Goal: Transaction & Acquisition: Book appointment/travel/reservation

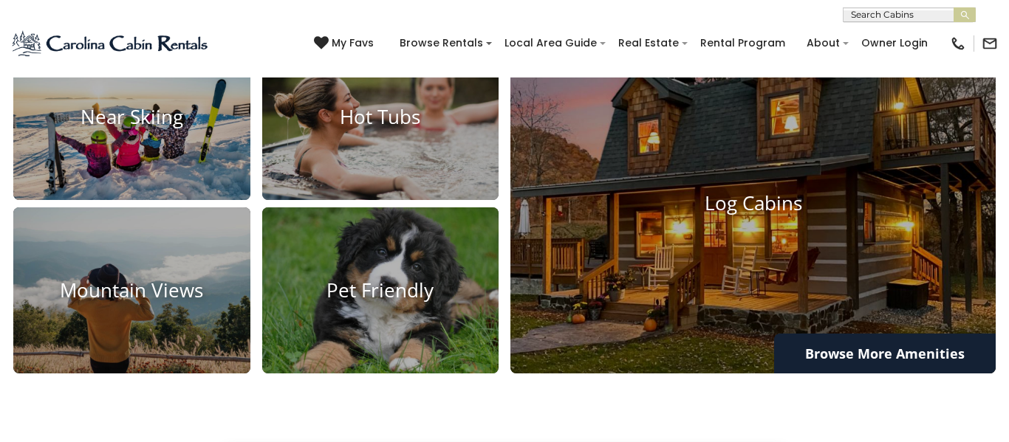
scroll to position [974, 0]
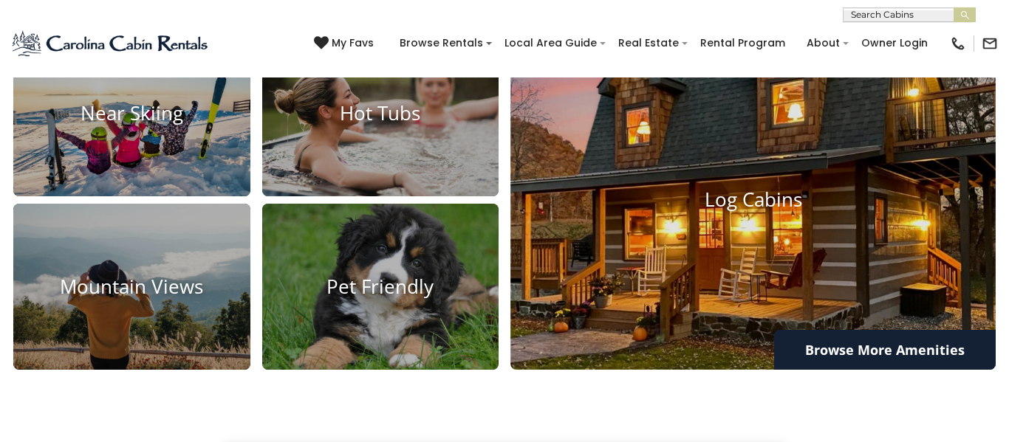
click at [769, 219] on img at bounding box center [753, 201] width 534 height 374
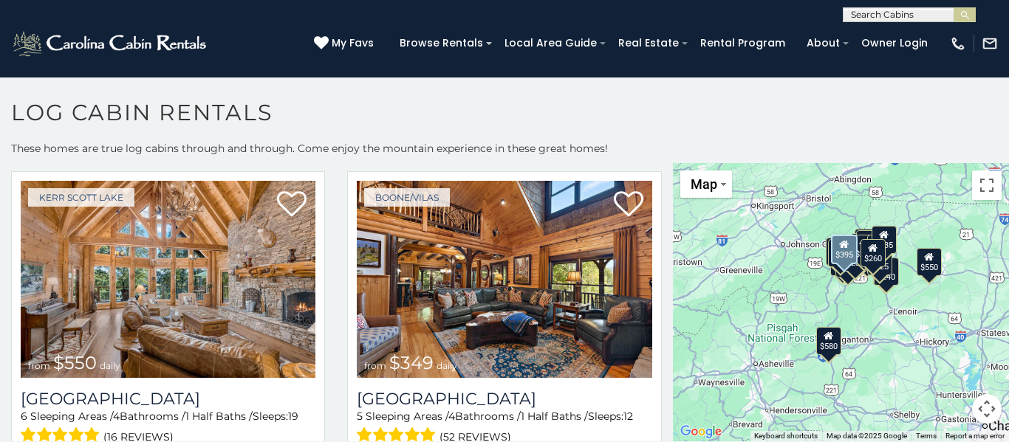
scroll to position [363, 0]
click at [510, 297] on img at bounding box center [504, 279] width 295 height 198
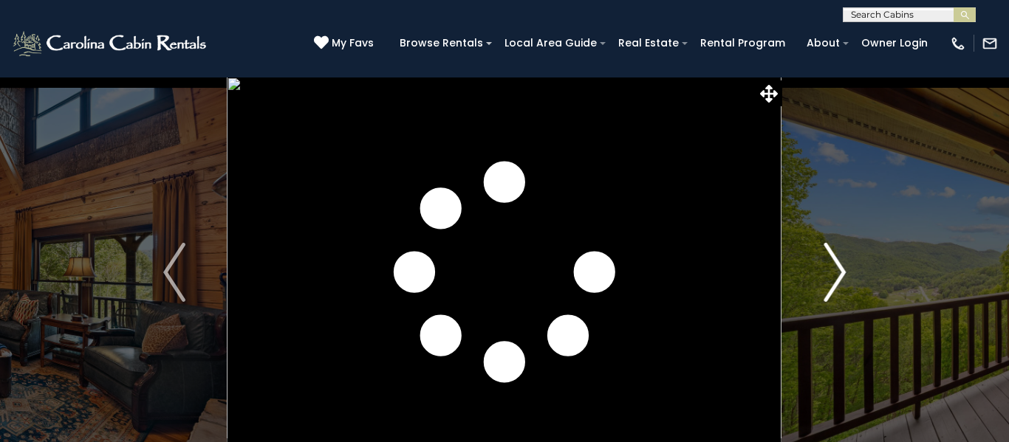
click at [840, 273] on img "Next" at bounding box center [835, 272] width 22 height 59
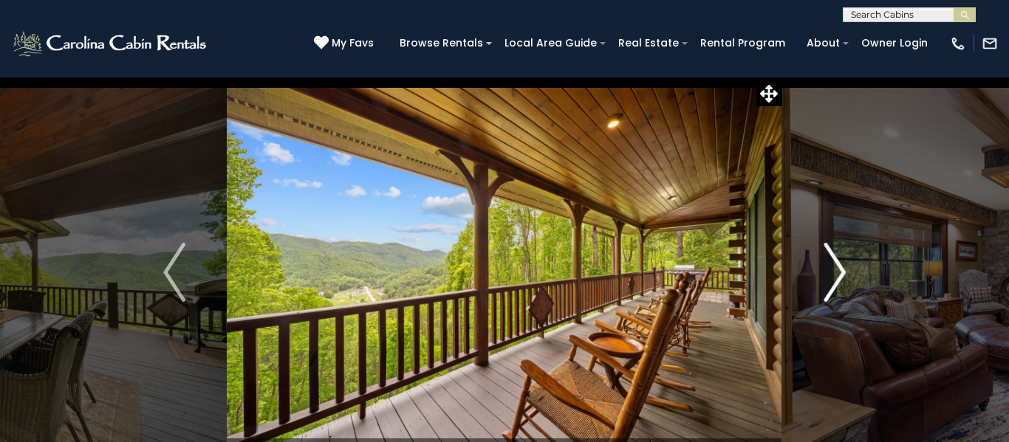
click at [840, 273] on img "Next" at bounding box center [835, 272] width 22 height 59
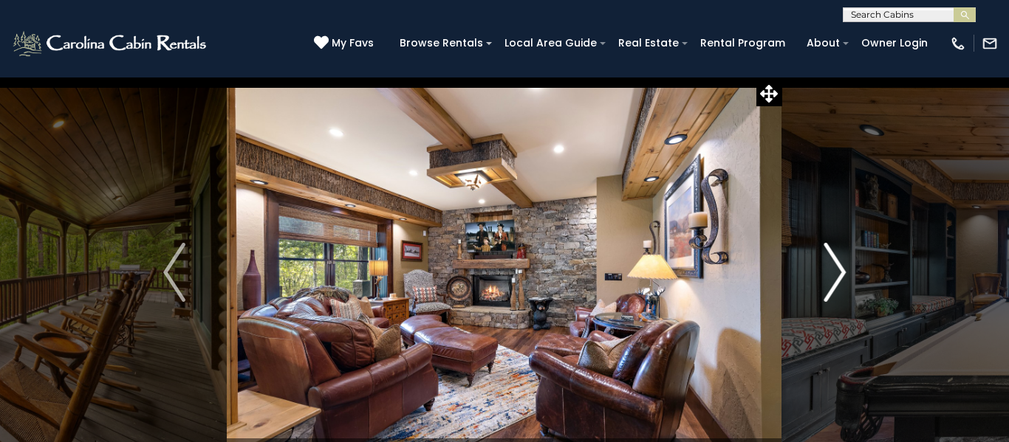
click at [840, 273] on img "Next" at bounding box center [835, 272] width 22 height 59
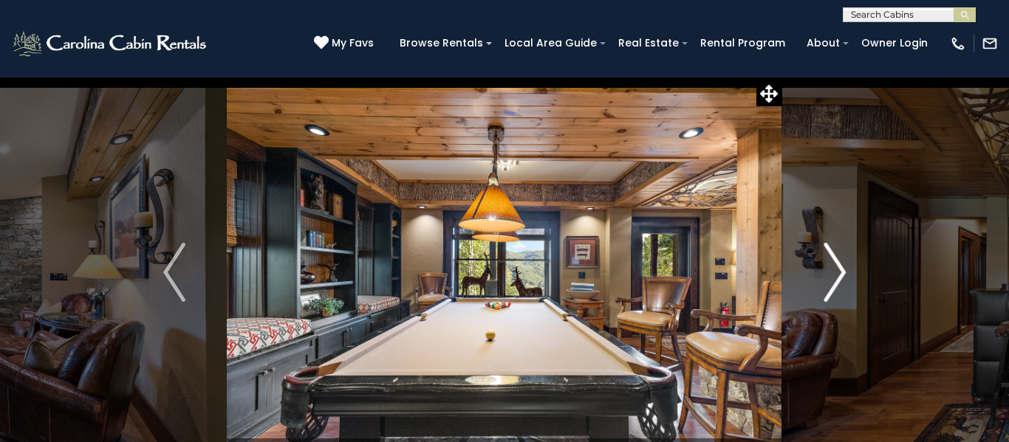
click at [840, 273] on img "Next" at bounding box center [835, 272] width 22 height 59
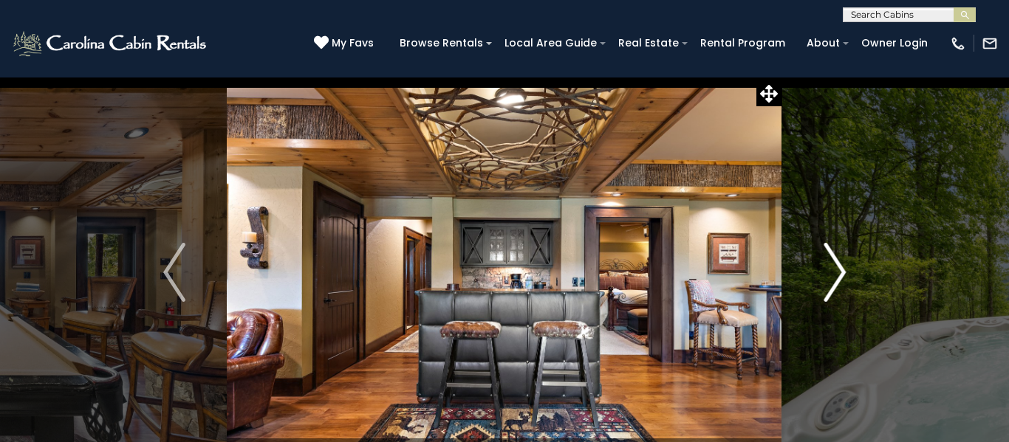
click at [840, 273] on img "Next" at bounding box center [835, 272] width 22 height 59
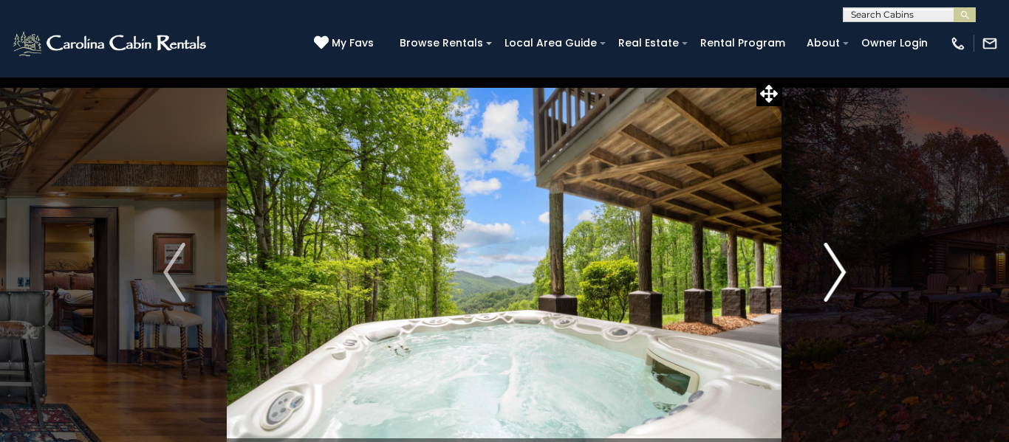
click at [840, 273] on img "Next" at bounding box center [835, 272] width 22 height 59
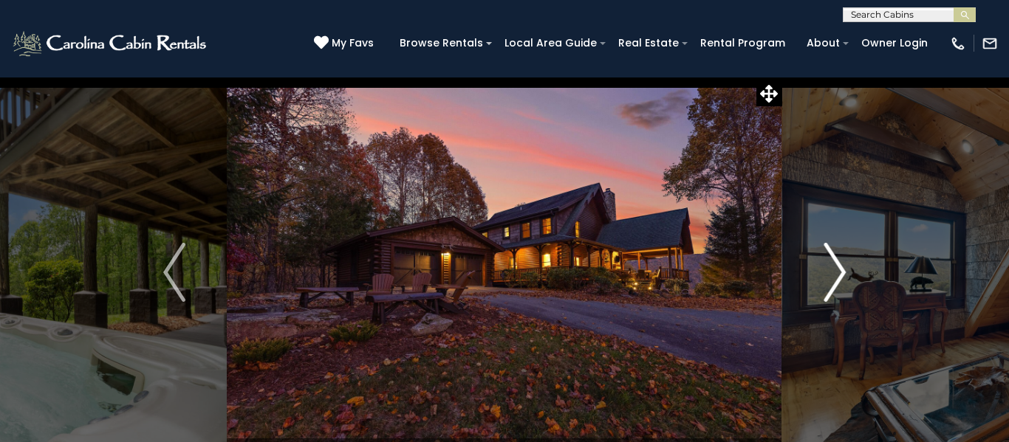
click at [840, 273] on img "Next" at bounding box center [835, 272] width 22 height 59
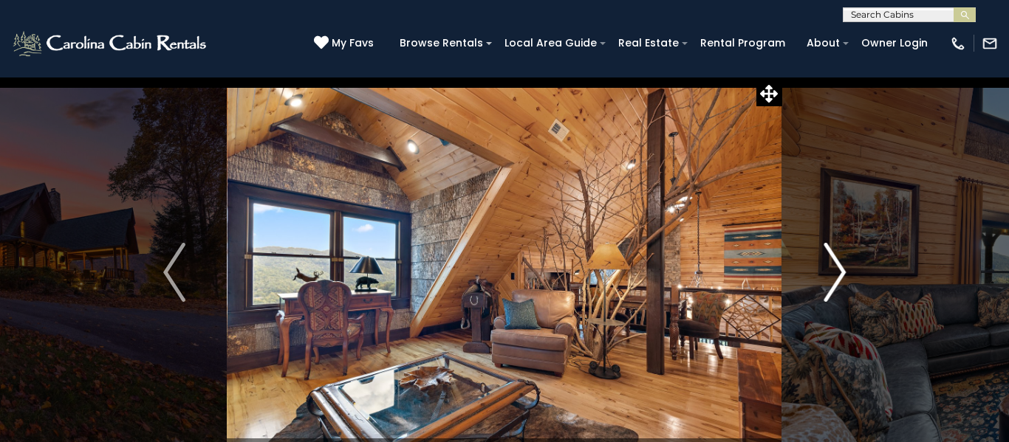
click at [840, 273] on img "Next" at bounding box center [835, 272] width 22 height 59
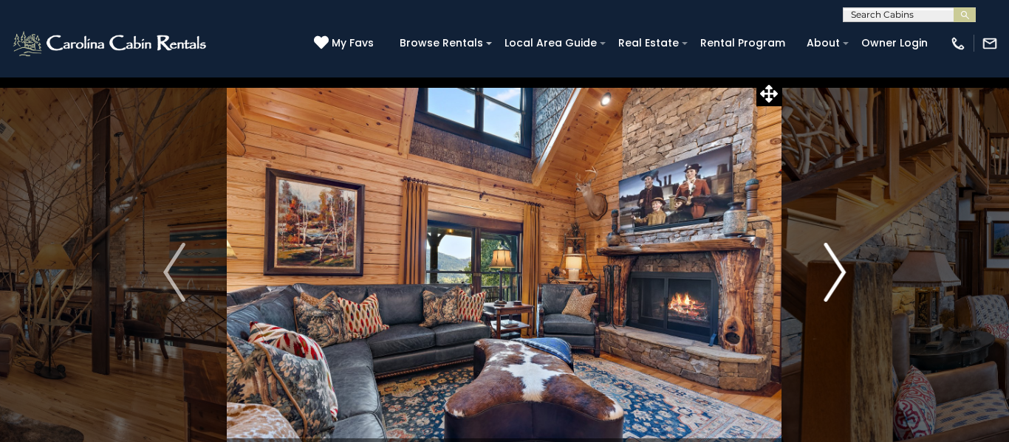
click at [840, 273] on img "Next" at bounding box center [835, 272] width 22 height 59
